Goal: Task Accomplishment & Management: Manage account settings

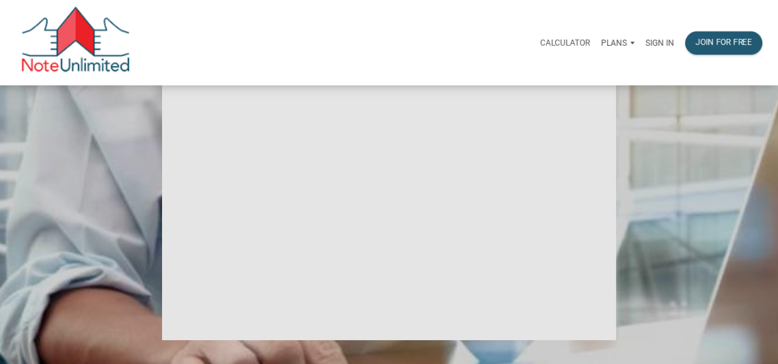
scroll to position [105, 0]
click at [663, 41] on p "Sign in" at bounding box center [659, 43] width 29 height 10
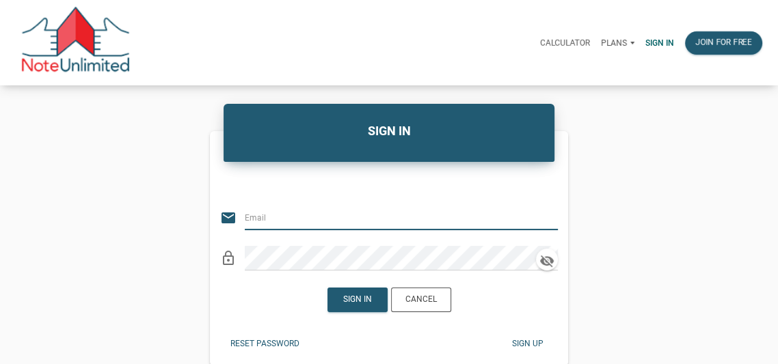
type input "[EMAIL_ADDRESS][DOMAIN_NAME]"
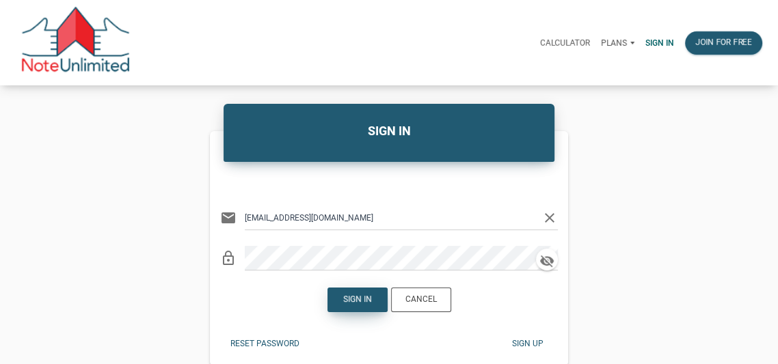
click at [349, 301] on div "Sign in" at bounding box center [357, 300] width 29 height 12
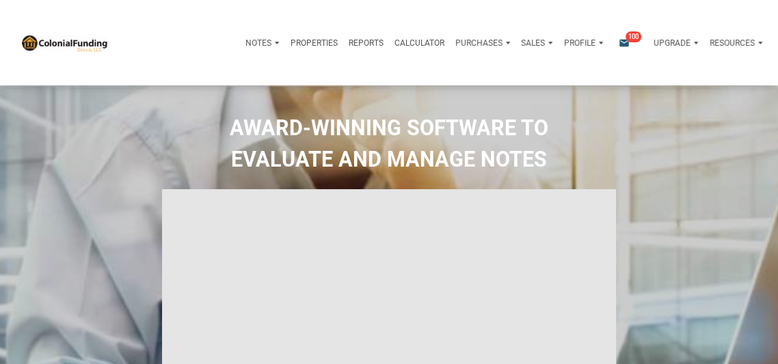
type input "Introduction to new features"
select select
click at [623, 42] on icon "email" at bounding box center [624, 43] width 16 height 11
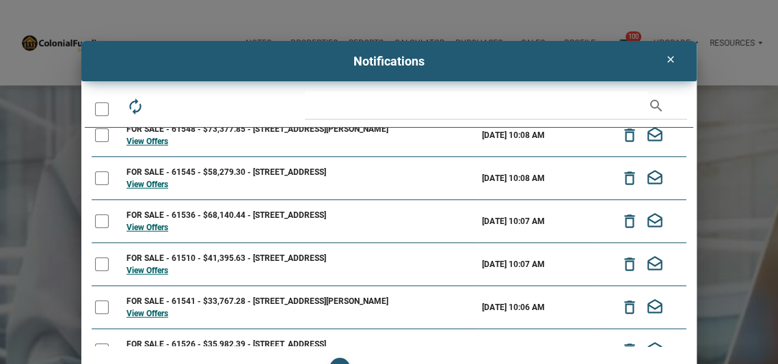
scroll to position [208, 0]
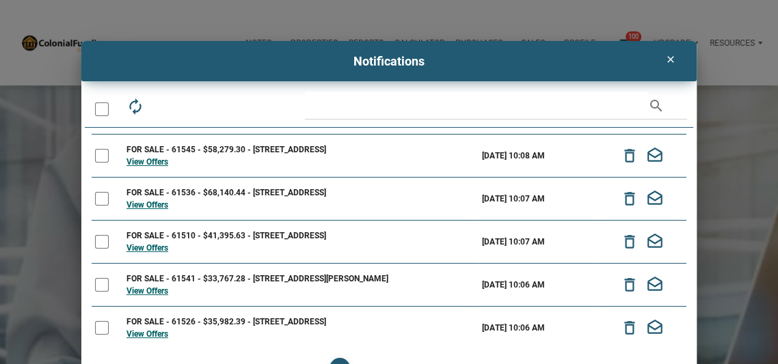
click at [671, 59] on icon "clear" at bounding box center [670, 59] width 16 height 11
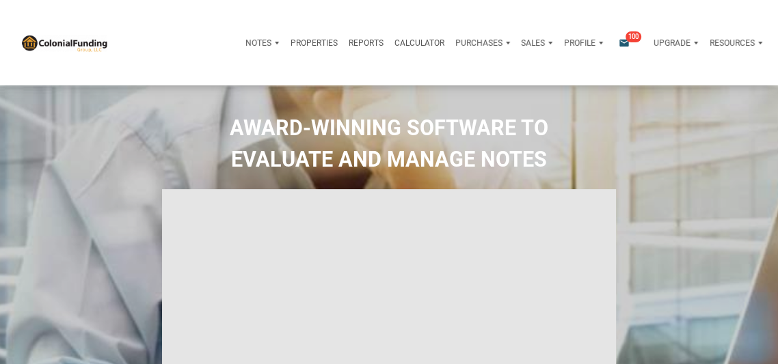
click at [570, 43] on p "Profile" at bounding box center [579, 43] width 31 height 10
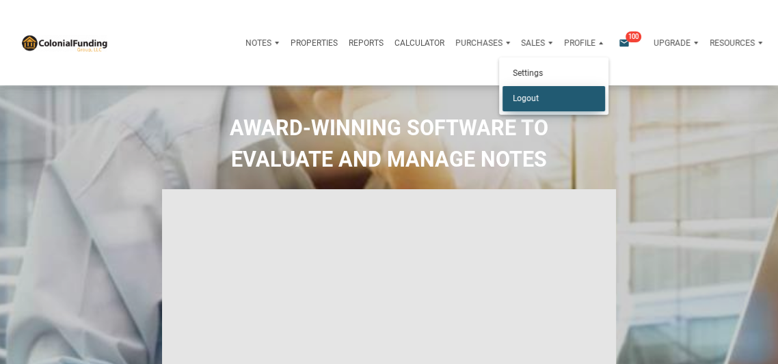
click at [524, 98] on link "Logout" at bounding box center [553, 98] width 103 height 25
